Goal: Find specific page/section

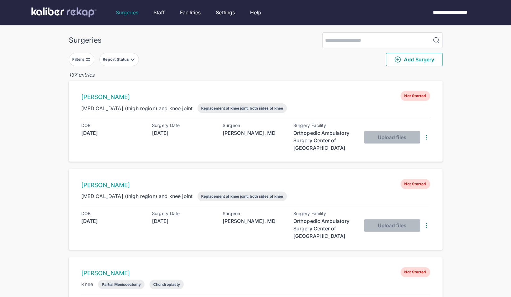
click at [125, 59] on div "Report Status" at bounding box center [116, 59] width 27 height 5
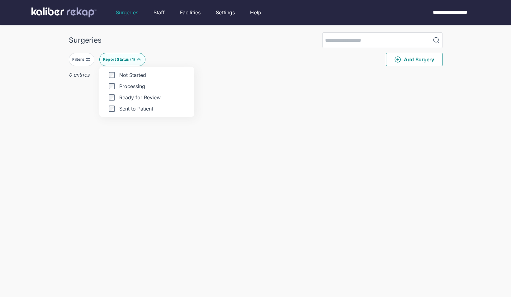
click at [210, 47] on div "Surgeries" at bounding box center [255, 40] width 373 height 16
